Goal: Task Accomplishment & Management: Complete application form

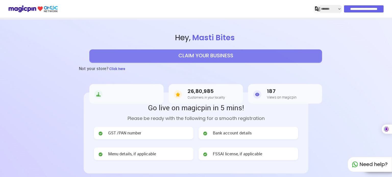
select select "*******"
click at [370, 104] on section "Hey , Masti Bites CLAIM YOUR BUSINESS Not your store? Click here 31st Rank in y…" at bounding box center [196, 66] width 392 height 93
click at [230, 55] on button "CLAIM YOUR BUSINESS" at bounding box center [205, 55] width 232 height 13
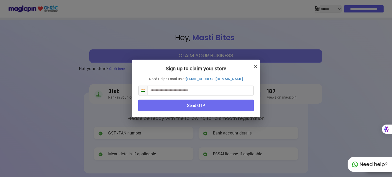
click at [171, 89] on input "text" at bounding box center [201, 90] width 106 height 9
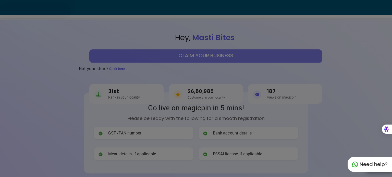
click at [211, 54] on div at bounding box center [196, 88] width 392 height 177
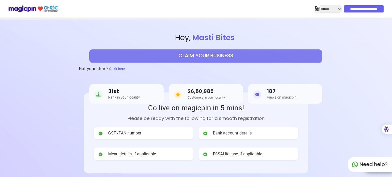
click at [211, 54] on button "CLAIM YOUR BUSINESS" at bounding box center [205, 55] width 232 height 13
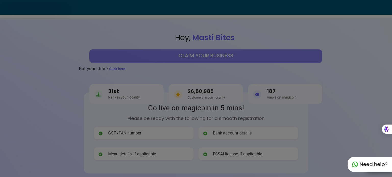
click at [189, 58] on div at bounding box center [196, 88] width 392 height 177
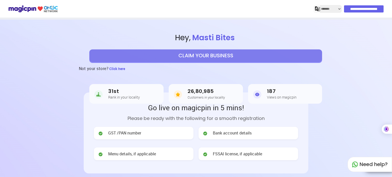
click at [189, 58] on button "CLAIM YOUR BUSINESS" at bounding box center [205, 55] width 232 height 13
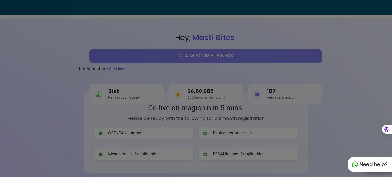
click at [340, 83] on div at bounding box center [196, 88] width 392 height 177
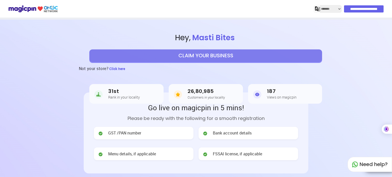
click at [137, 126] on div "Go live on magicpin in 5 mins! Please be ready with the following for a smooth …" at bounding box center [196, 133] width 204 height 61
click at [130, 102] on article "31st Rank in your locality" at bounding box center [126, 94] width 74 height 20
click at [153, 59] on button "CLAIM YOUR BUSINESS" at bounding box center [205, 55] width 232 height 13
